Goal: Find specific page/section: Find specific page/section

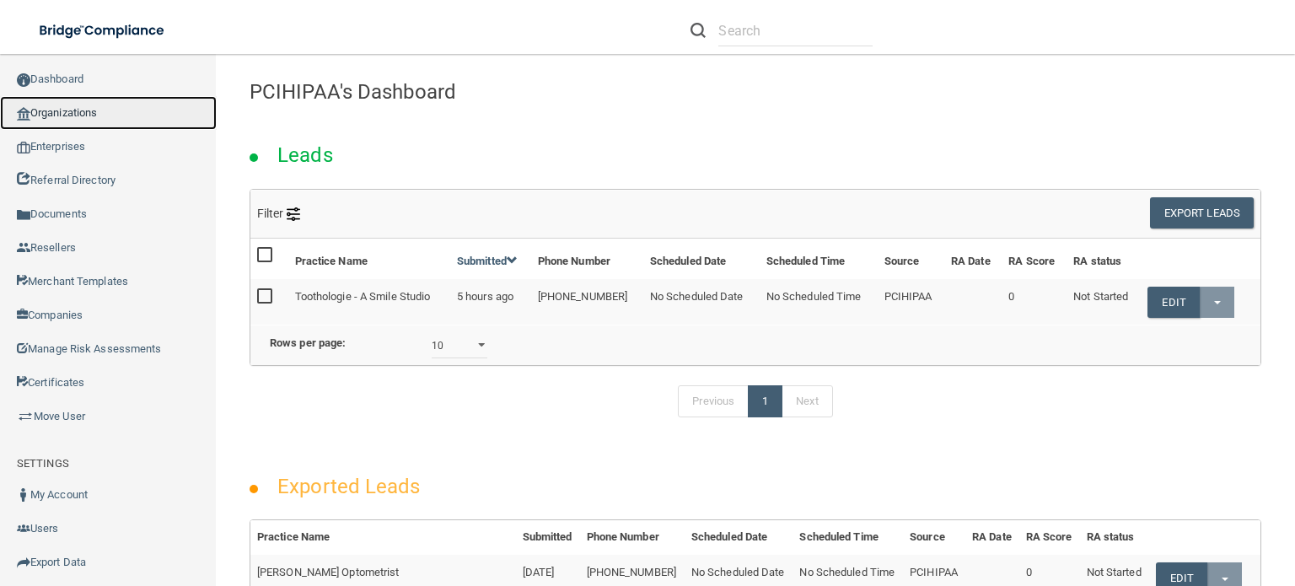
click at [89, 112] on link "Organizations" at bounding box center [108, 113] width 217 height 34
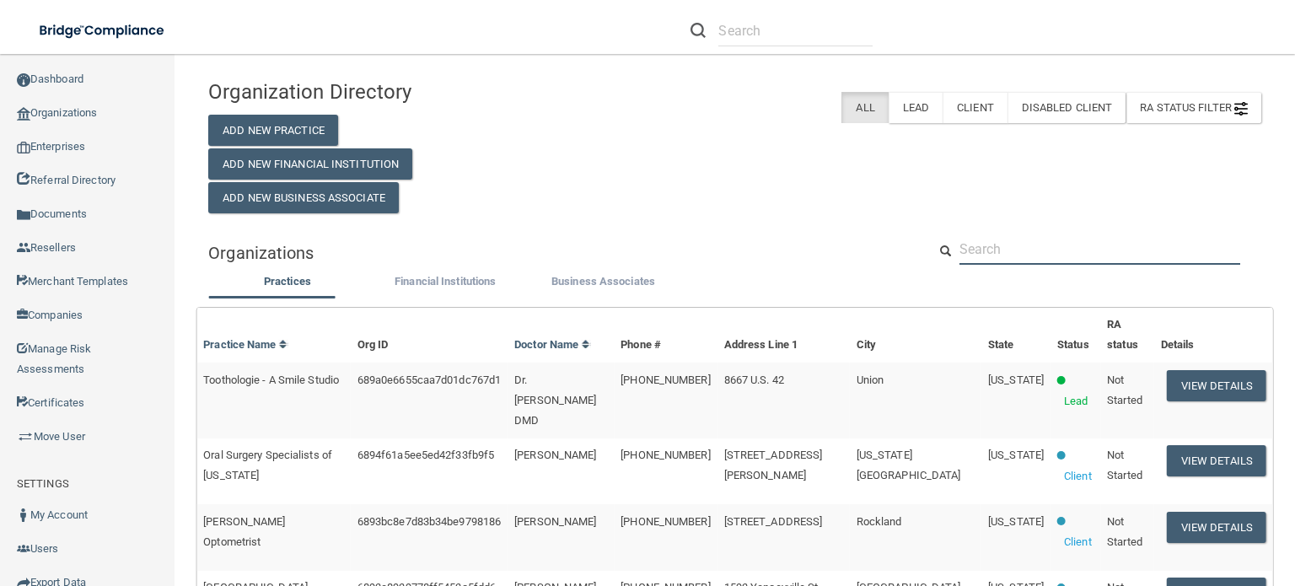
click at [1002, 252] on input "text" at bounding box center [1099, 249] width 281 height 31
paste input "Patriot Dental"
type input "Patriot Dental"
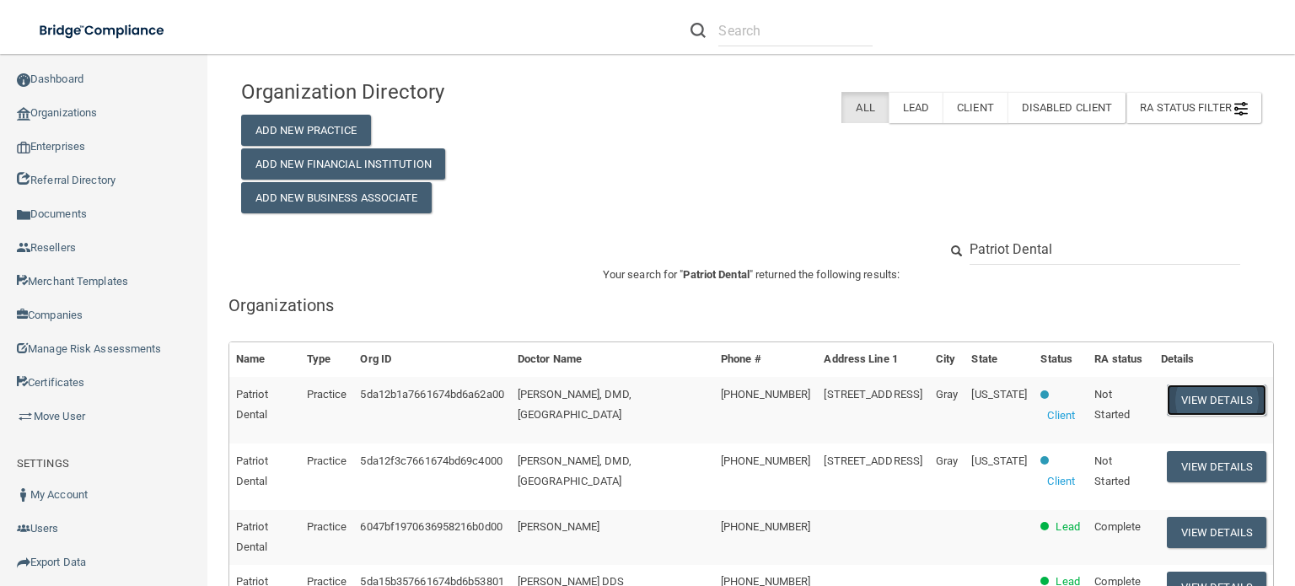
click at [1217, 394] on button "View Details" at bounding box center [1216, 399] width 99 height 31
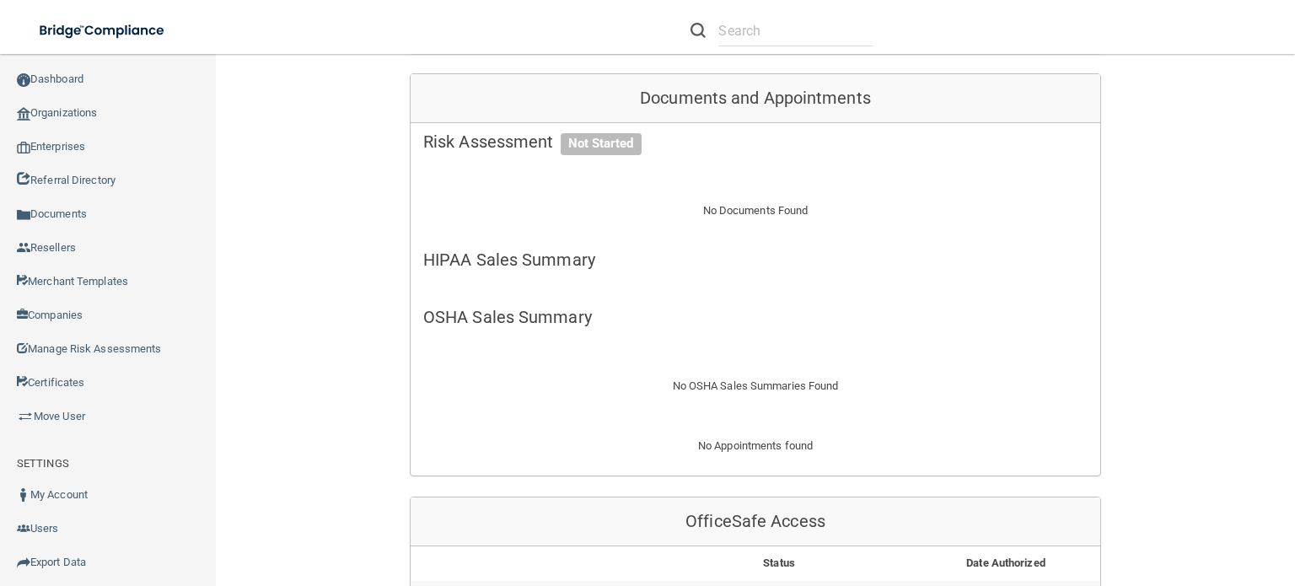
scroll to position [169, 0]
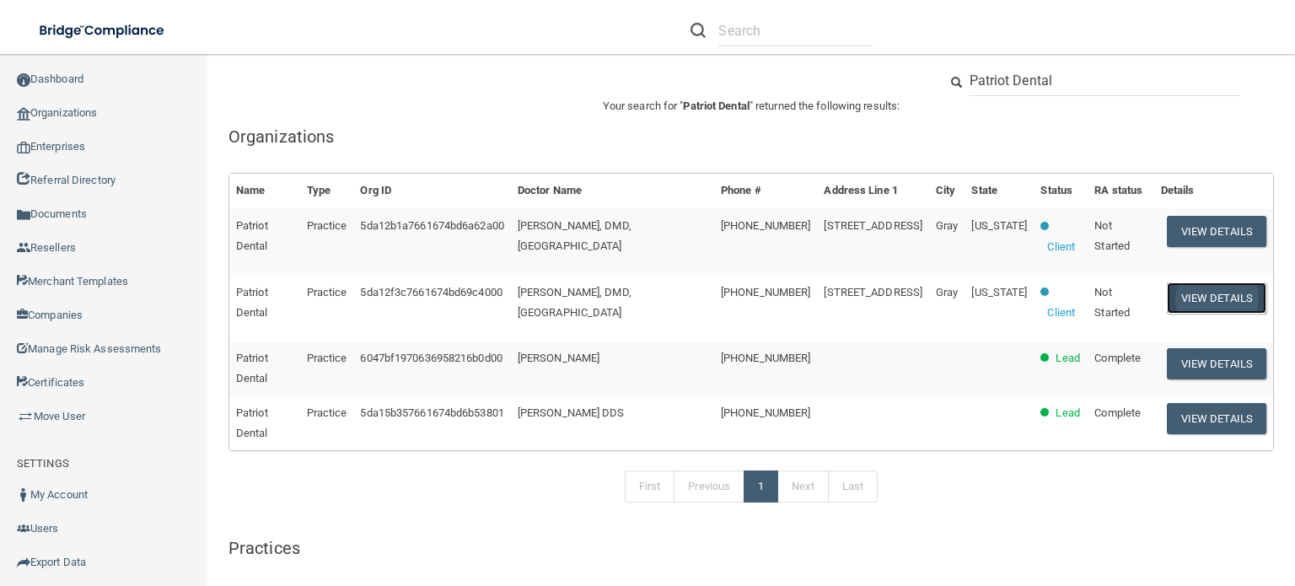
click at [1167, 282] on button "View Details" at bounding box center [1216, 297] width 99 height 31
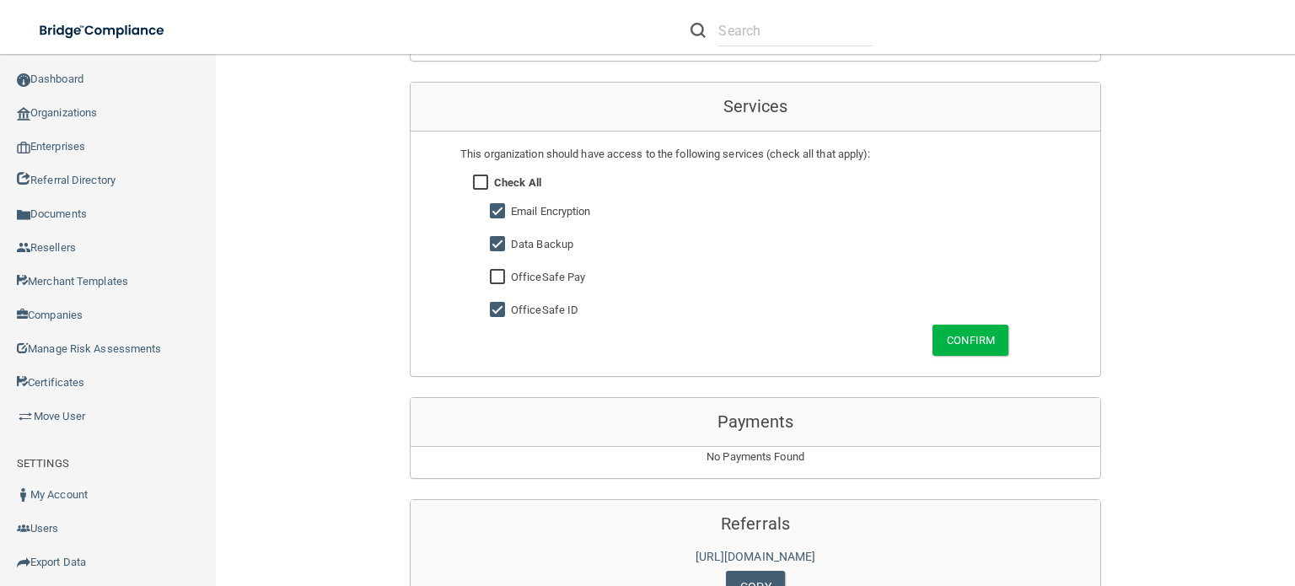
scroll to position [927, 0]
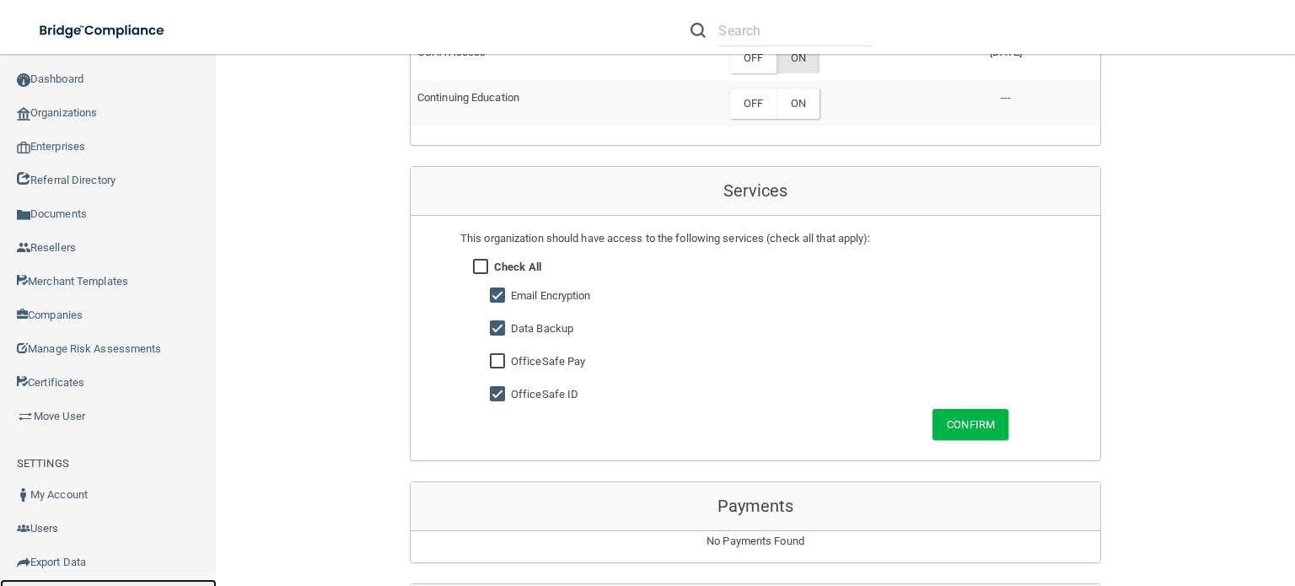
click at [143, 583] on link "Sign Out" at bounding box center [108, 596] width 217 height 34
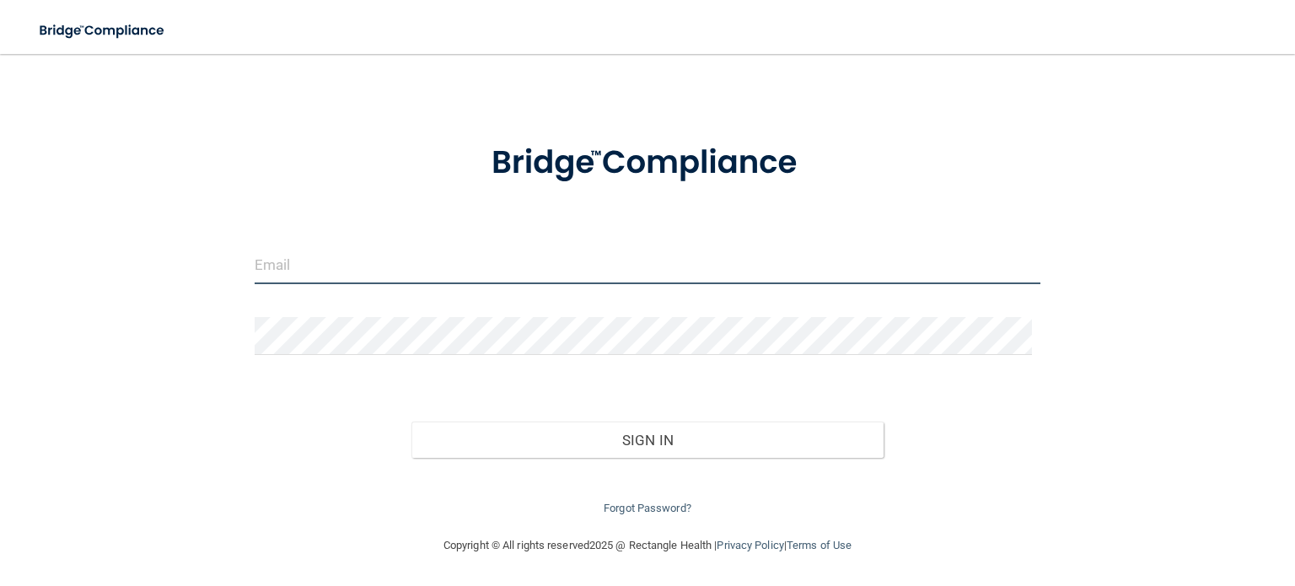
type input "[EMAIL_ADDRESS][DOMAIN_NAME]"
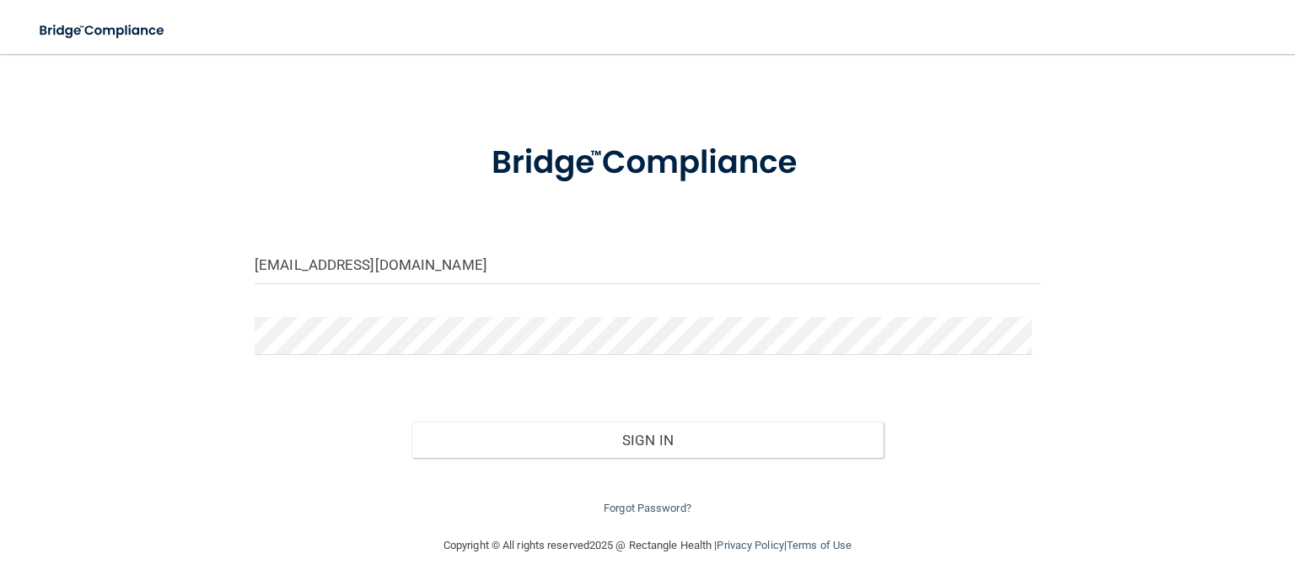
scroll to position [34, 0]
